Goal: Find specific page/section: Find specific page/section

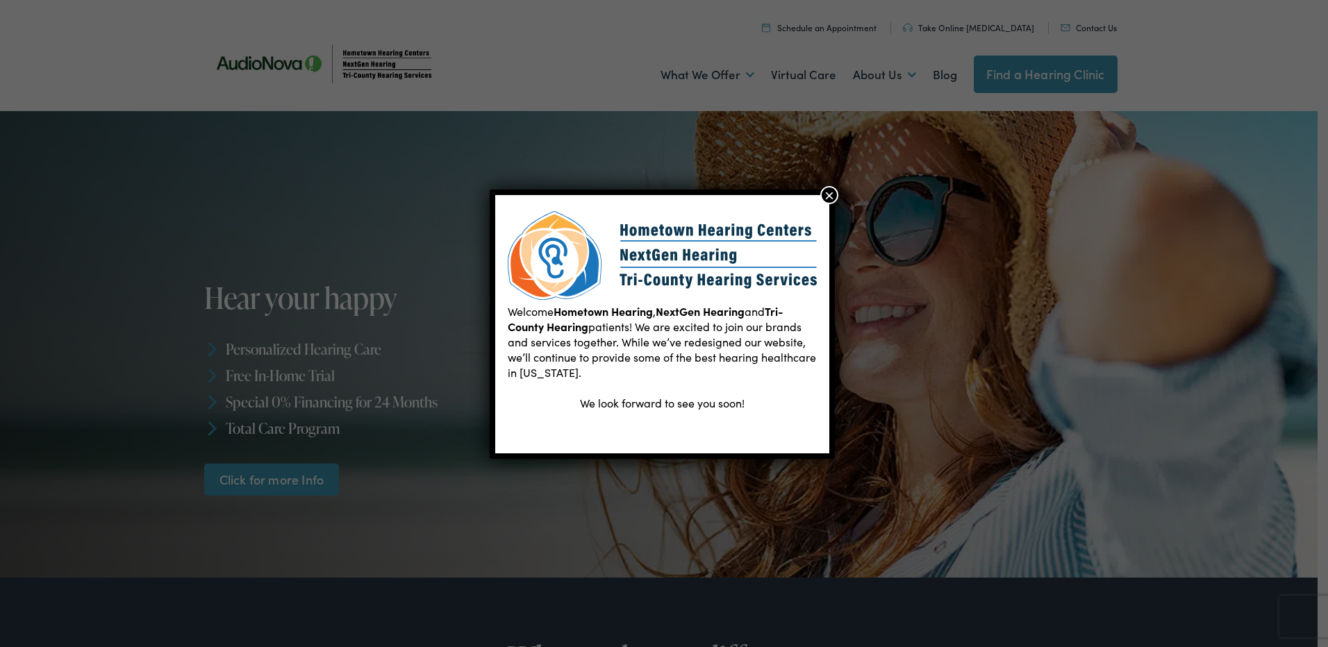
click at [829, 192] on button "×" at bounding box center [829, 195] width 18 height 18
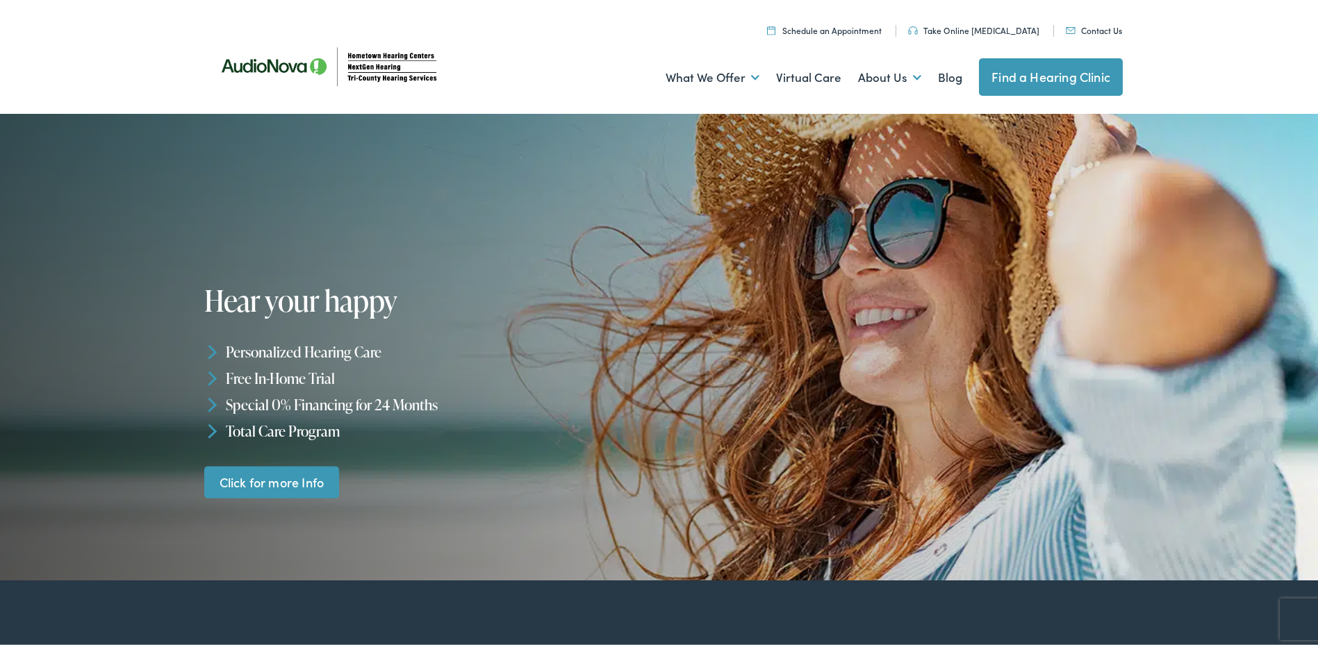
click at [1088, 71] on link "Find a Hearing Clinic" at bounding box center [1051, 75] width 144 height 38
